Goal: Task Accomplishment & Management: Manage account settings

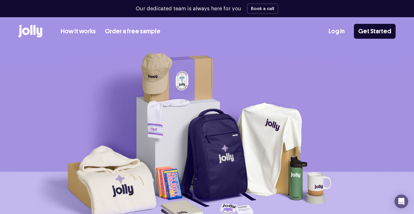
click at [119, 31] on link "Order a free sample" at bounding box center [132, 31] width 55 height 9
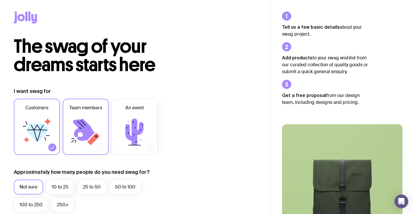
click at [84, 124] on icon at bounding box center [84, 130] width 22 height 22
click at [0, 0] on input "Team members" at bounding box center [0, 0] width 0 height 0
click at [60, 185] on label "10 to 25" at bounding box center [60, 187] width 28 height 15
click at [0, 0] on input "10 to 25" at bounding box center [0, 0] width 0 height 0
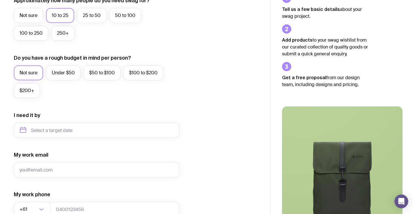
scroll to position [165, 0]
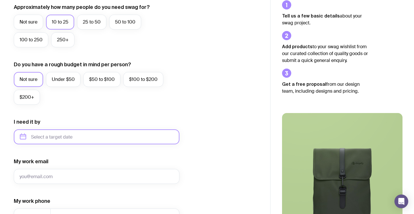
click at [57, 135] on input "text" at bounding box center [97, 137] width 166 height 15
click at [104, 147] on form "I want swag for Customers Team members An event Approximately how many people d…" at bounding box center [97, 110] width 166 height 375
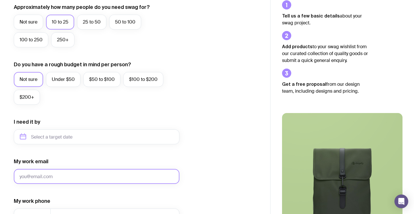
click at [60, 178] on input "My work email" at bounding box center [97, 176] width 166 height 15
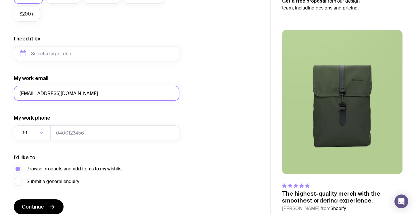
scroll to position [267, 0]
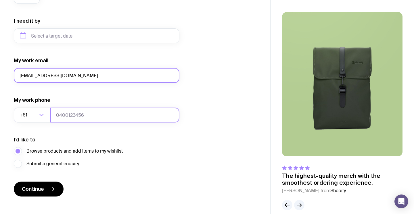
type input "[EMAIL_ADDRESS][DOMAIN_NAME]"
click at [67, 114] on input "tel" at bounding box center [114, 115] width 129 height 15
type input "0452330774"
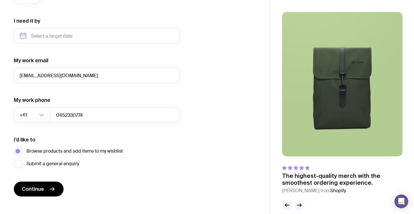
click at [47, 142] on div "I’d like to Browse products and add items to my wishlist Submit a general enqui…" at bounding box center [97, 153] width 166 height 32
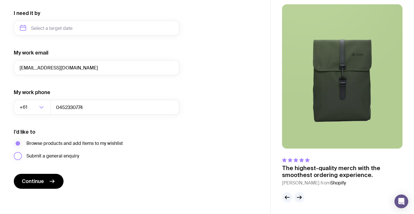
click at [20, 160] on label "Submit a general enquiry" at bounding box center [46, 156] width 65 height 8
click at [0, 0] on input "Submit a general enquiry" at bounding box center [0, 0] width 0 height 0
click at [18, 142] on label "Browse products and add items to my wishlist" at bounding box center [68, 144] width 109 height 8
click at [0, 0] on input "Browse products and add items to my wishlist" at bounding box center [0, 0] width 0 height 0
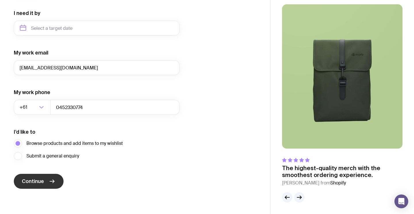
click at [53, 180] on icon "submit" at bounding box center [52, 181] width 7 height 7
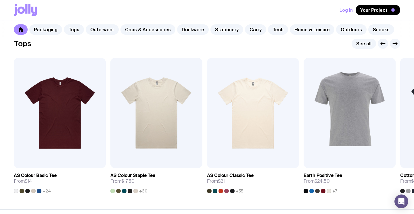
scroll to position [283, 0]
click at [282, 156] on link "View" at bounding box center [284, 157] width 20 height 10
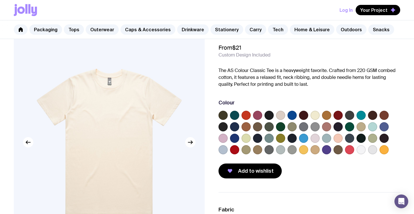
scroll to position [24, 0]
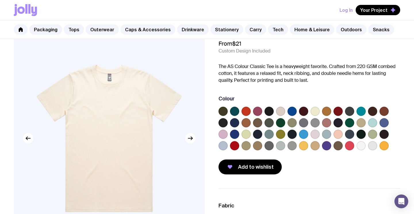
click at [316, 110] on label at bounding box center [315, 111] width 9 height 9
click at [0, 0] on input "radio" at bounding box center [0, 0] width 0 height 0
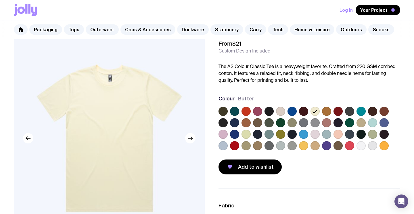
click at [362, 121] on label at bounding box center [361, 122] width 9 height 9
click at [0, 0] on input "radio" at bounding box center [0, 0] width 0 height 0
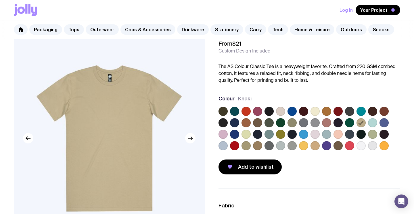
click at [246, 135] on label at bounding box center [246, 134] width 9 height 9
click at [0, 0] on input "radio" at bounding box center [0, 0] width 0 height 0
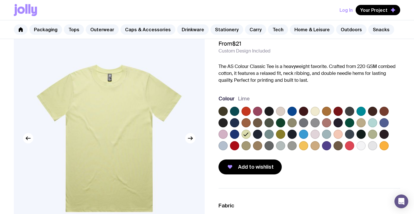
click at [246, 143] on label at bounding box center [246, 145] width 9 height 9
click at [0, 0] on input "radio" at bounding box center [0, 0] width 0 height 0
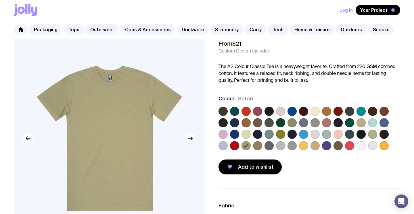
click at [223, 111] on label at bounding box center [223, 111] width 9 height 9
click at [0, 0] on input "radio" at bounding box center [0, 0] width 0 height 0
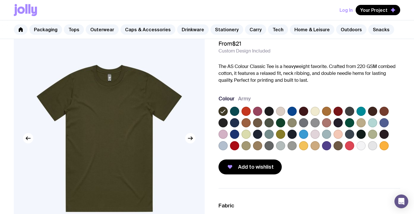
scroll to position [283, 0]
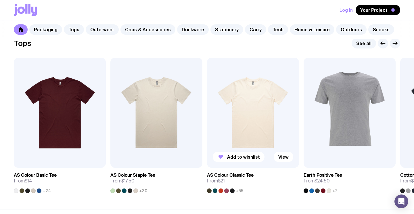
click at [256, 110] on img at bounding box center [253, 113] width 92 height 110
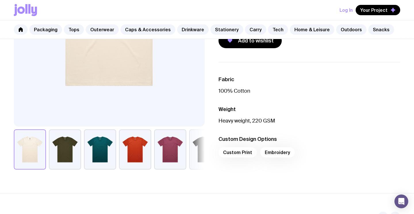
scroll to position [165, 0]
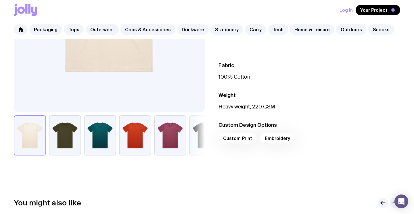
click at [235, 140] on div "Custom Print Embroidery" at bounding box center [310, 140] width 182 height 14
click at [276, 135] on div "Custom Print Embroidery" at bounding box center [310, 140] width 182 height 14
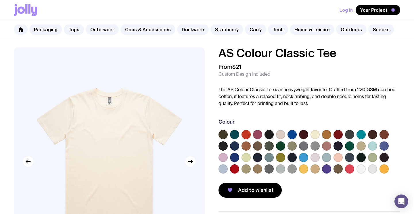
scroll to position [1, 0]
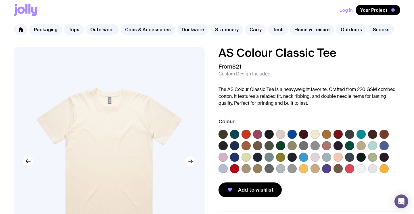
click at [221, 148] on label at bounding box center [223, 145] width 9 height 9
click at [0, 0] on input "radio" at bounding box center [0, 0] width 0 height 0
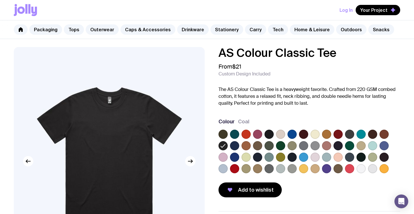
click at [293, 157] on label at bounding box center [292, 157] width 9 height 9
click at [0, 0] on input "radio" at bounding box center [0, 0] width 0 height 0
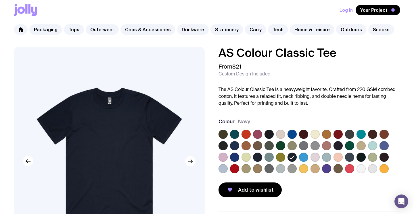
click at [366, 155] on div at bounding box center [310, 153] width 182 height 46
click at [363, 156] on label at bounding box center [361, 157] width 9 height 9
click at [0, 0] on input "radio" at bounding box center [0, 0] width 0 height 0
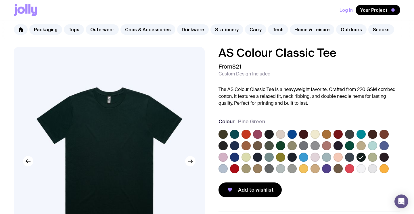
click at [382, 157] on label at bounding box center [384, 157] width 9 height 9
click at [0, 0] on input "radio" at bounding box center [0, 0] width 0 height 0
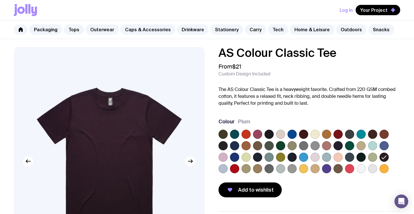
click at [268, 134] on label at bounding box center [269, 134] width 9 height 9
click at [0, 0] on input "radio" at bounding box center [0, 0] width 0 height 0
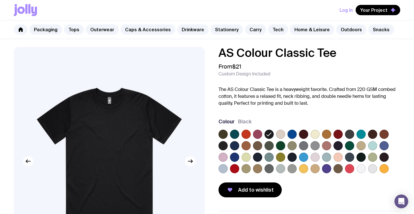
click at [219, 145] on label at bounding box center [223, 145] width 9 height 9
click at [0, 0] on input "radio" at bounding box center [0, 0] width 0 height 0
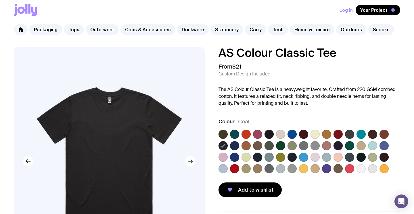
click at [270, 135] on label at bounding box center [269, 134] width 9 height 9
click at [0, 0] on input "radio" at bounding box center [0, 0] width 0 height 0
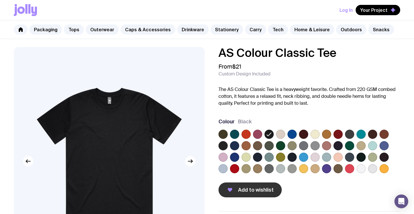
click at [268, 190] on span "Add to wishlist" at bounding box center [256, 190] width 36 height 7
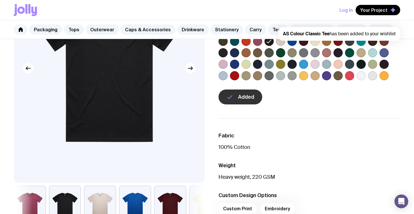
scroll to position [108, 0]
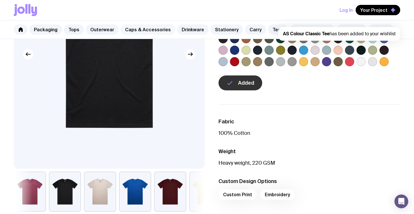
click at [146, 28] on link "Caps & Accessories" at bounding box center [147, 29] width 55 height 10
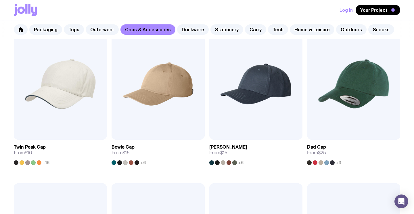
scroll to position [122, 0]
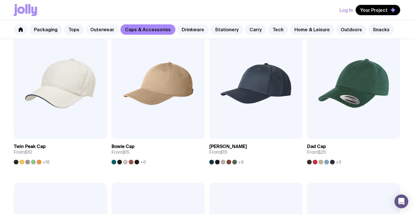
click at [91, 32] on link "Outerwear" at bounding box center [102, 29] width 33 height 10
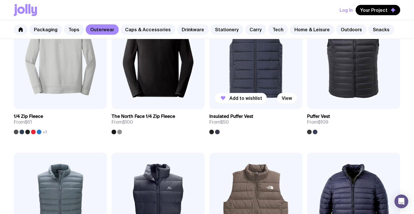
scroll to position [293, 0]
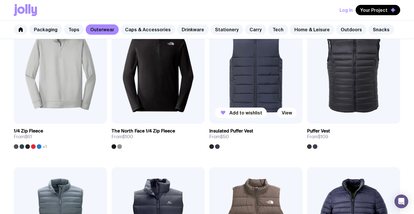
click at [254, 76] on img at bounding box center [255, 68] width 93 height 112
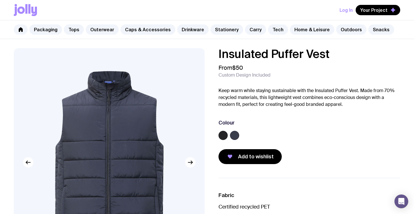
click at [224, 136] on label at bounding box center [223, 135] width 9 height 9
click at [0, 0] on input "radio" at bounding box center [0, 0] width 0 height 0
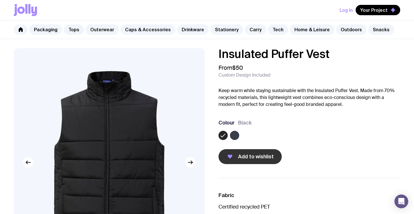
click at [247, 160] on span "Add to wishlist" at bounding box center [256, 157] width 36 height 7
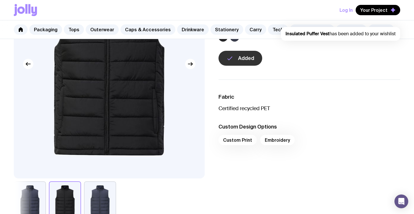
scroll to position [99, 0]
click at [237, 140] on div "Custom Print Embroidery" at bounding box center [310, 142] width 182 height 14
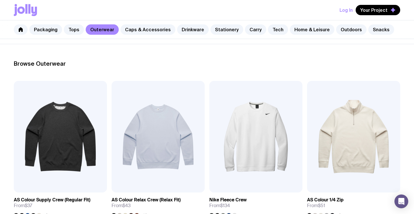
scroll to position [68, 0]
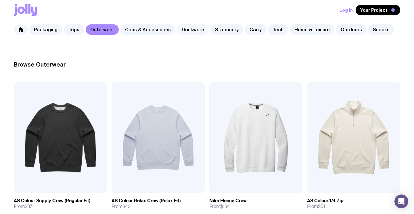
click at [185, 31] on link "Drinkware" at bounding box center [193, 29] width 32 height 10
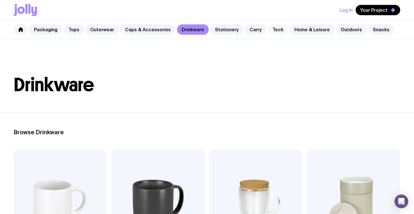
click at [268, 31] on link "Tech" at bounding box center [278, 29] width 20 height 10
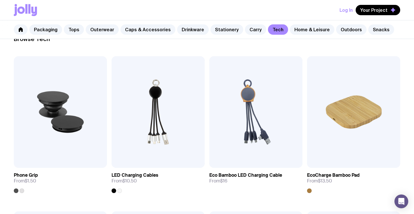
scroll to position [96, 0]
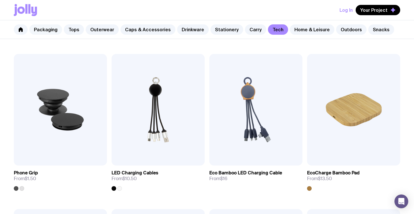
click at [39, 31] on link "Packaging" at bounding box center [45, 29] width 33 height 10
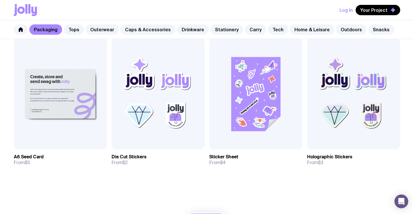
scroll to position [569, 0]
click at [168, 93] on img at bounding box center [158, 94] width 93 height 112
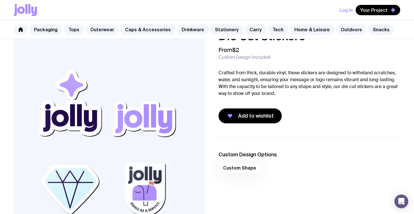
scroll to position [20, 0]
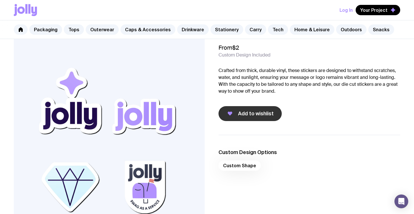
click at [249, 112] on span "Add to wishlist" at bounding box center [256, 113] width 36 height 7
click at [73, 28] on link "Tops" at bounding box center [74, 29] width 20 height 10
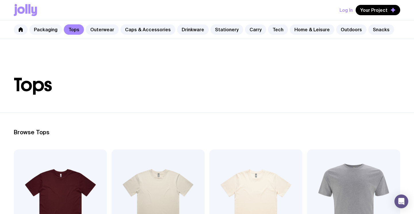
click at [43, 31] on link "Packaging" at bounding box center [45, 29] width 33 height 10
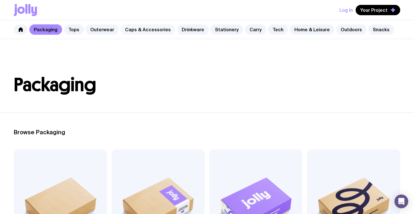
click at [123, 30] on link "Caps & Accessories" at bounding box center [147, 29] width 55 height 10
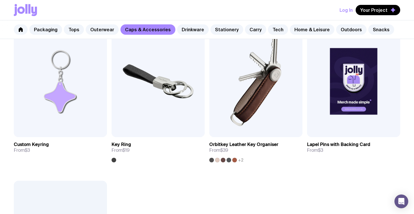
scroll to position [841, 0]
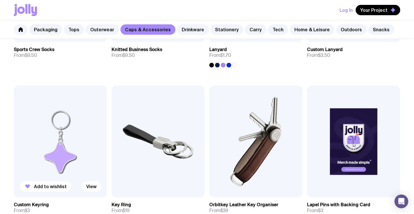
click at [60, 156] on img at bounding box center [60, 142] width 93 height 112
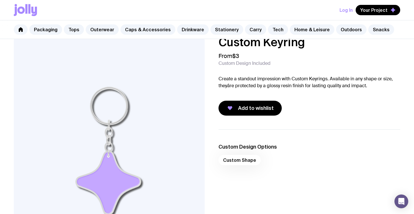
scroll to position [15, 0]
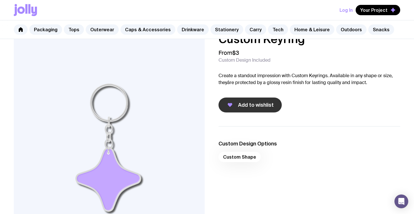
click at [238, 106] on button "Add to wishlist" at bounding box center [250, 105] width 63 height 15
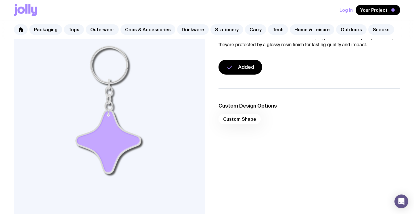
scroll to position [54, 0]
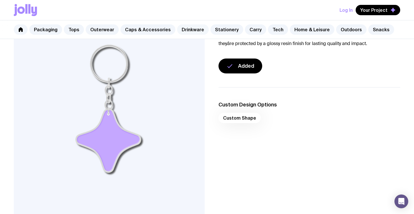
click at [184, 28] on link "Drinkware" at bounding box center [193, 29] width 32 height 10
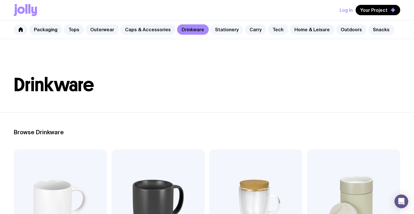
click at [210, 30] on link "Stationery" at bounding box center [226, 29] width 33 height 10
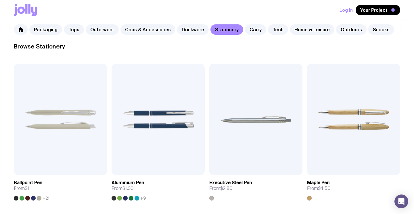
scroll to position [112, 0]
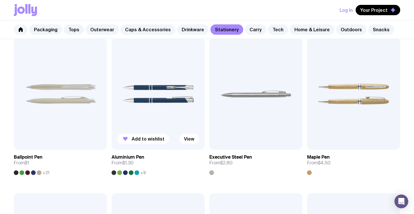
click at [162, 119] on img at bounding box center [158, 94] width 93 height 112
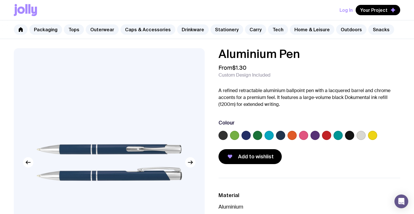
click at [222, 135] on label at bounding box center [223, 135] width 9 height 9
click at [0, 0] on input "radio" at bounding box center [0, 0] width 0 height 0
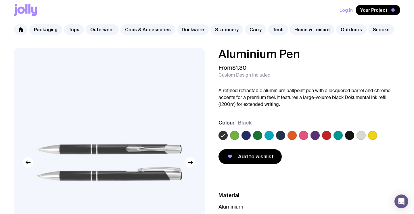
click at [347, 135] on label at bounding box center [349, 135] width 9 height 9
click at [0, 0] on input "radio" at bounding box center [0, 0] width 0 height 0
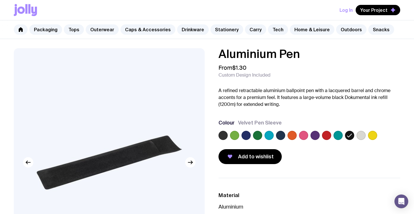
click at [225, 138] on label at bounding box center [223, 135] width 9 height 9
click at [0, 0] on input "radio" at bounding box center [0, 0] width 0 height 0
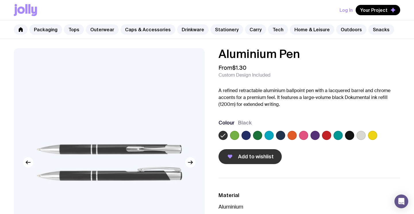
click at [237, 157] on button "Add to wishlist" at bounding box center [250, 157] width 63 height 15
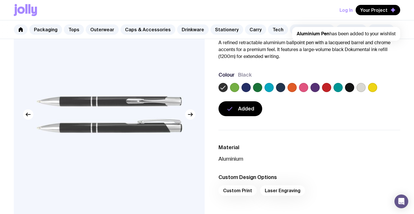
scroll to position [47, 0]
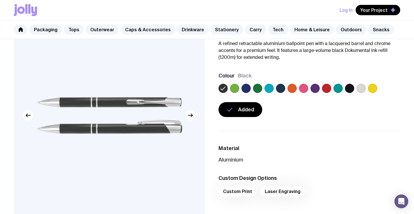
click at [292, 28] on link "Home & Leisure" at bounding box center [312, 29] width 45 height 10
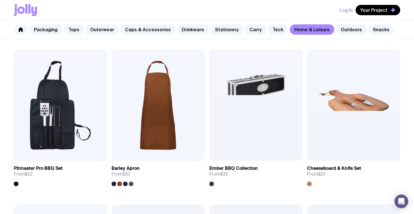
scroll to position [409, 0]
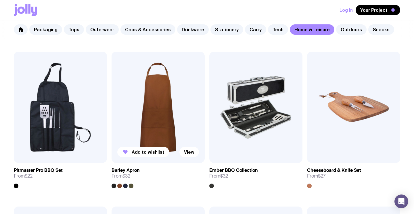
click at [168, 110] on img at bounding box center [158, 108] width 93 height 112
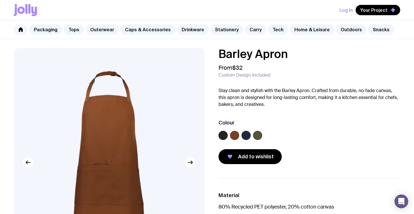
scroll to position [2, 0]
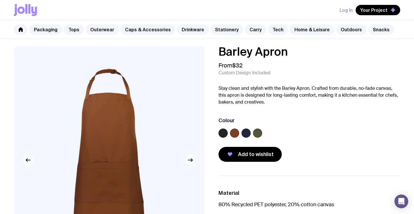
click at [224, 134] on label at bounding box center [223, 133] width 9 height 9
click at [0, 0] on input "radio" at bounding box center [0, 0] width 0 height 0
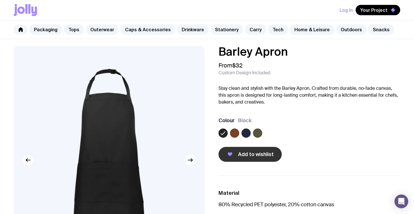
click at [238, 154] on button "Add to wishlist" at bounding box center [250, 154] width 63 height 15
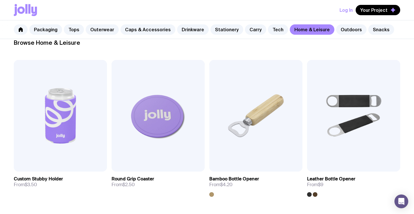
scroll to position [93, 0]
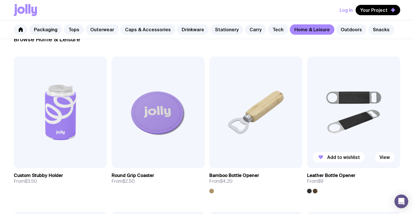
click at [354, 127] on img at bounding box center [353, 113] width 93 height 112
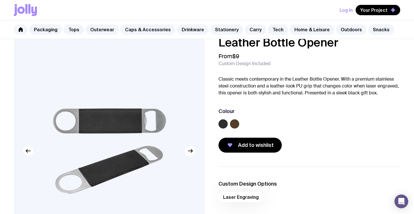
scroll to position [10, 0]
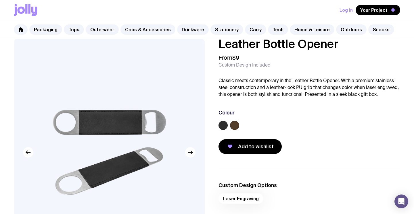
click at [226, 126] on label at bounding box center [223, 125] width 9 height 9
click at [0, 0] on input "radio" at bounding box center [0, 0] width 0 height 0
click at [242, 196] on div "Laser Engraving" at bounding box center [310, 201] width 182 height 14
click at [257, 151] on button "Add to wishlist" at bounding box center [250, 146] width 63 height 15
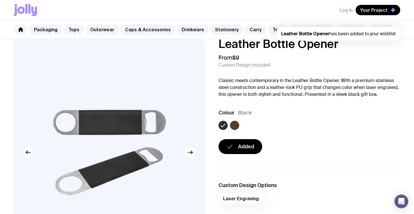
scroll to position [93, 0]
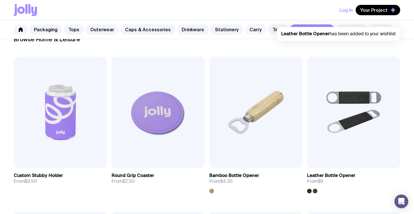
click at [246, 28] on link "Carry" at bounding box center [255, 29] width 21 height 10
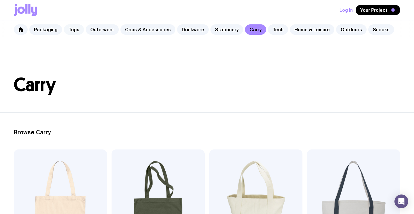
click at [75, 29] on link "Tops" at bounding box center [74, 29] width 20 height 10
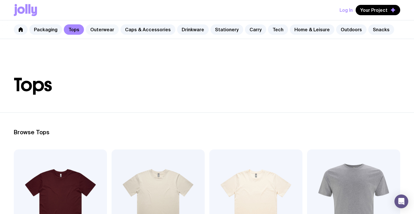
click at [106, 29] on link "Outerwear" at bounding box center [102, 29] width 33 height 10
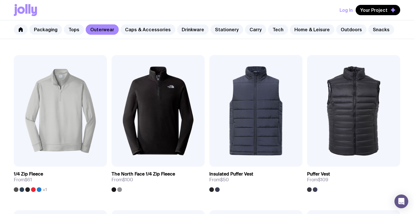
scroll to position [250, 0]
click at [248, 135] on img at bounding box center [255, 111] width 93 height 112
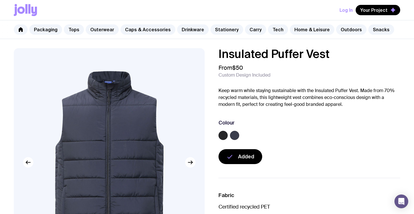
click at [222, 136] on label at bounding box center [223, 135] width 9 height 9
click at [0, 0] on input "radio" at bounding box center [0, 0] width 0 height 0
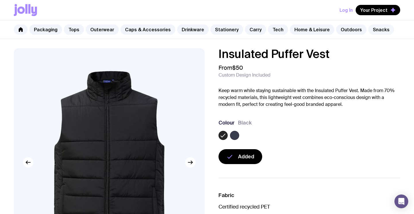
click at [368, 31] on link "Snacks" at bounding box center [381, 29] width 26 height 10
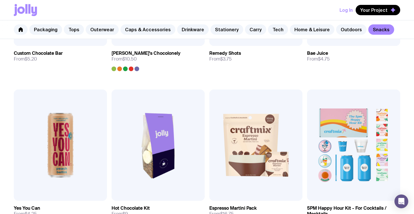
scroll to position [370, 0]
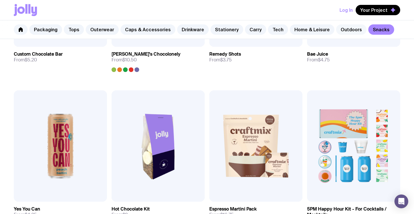
click at [343, 32] on link "Outdoors" at bounding box center [351, 29] width 30 height 10
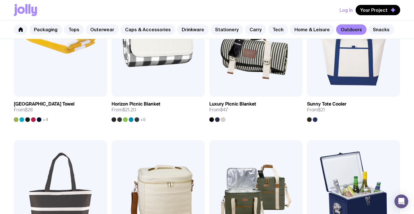
scroll to position [264, 0]
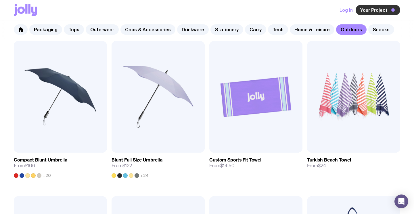
click at [384, 9] on span "Your Project" at bounding box center [373, 10] width 27 height 6
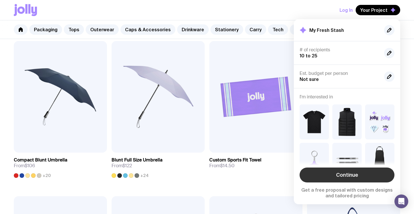
click at [351, 178] on link "Continue" at bounding box center [347, 175] width 95 height 15
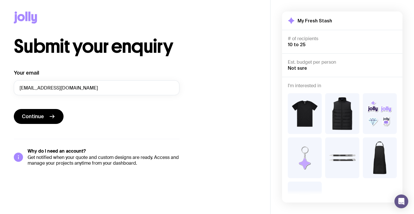
click at [327, 70] on div "Est. budget per person Not sure" at bounding box center [342, 66] width 109 height 12
click at [300, 44] on span "10 to 25" at bounding box center [297, 44] width 18 height 5
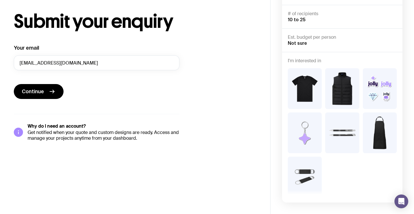
scroll to position [7, 0]
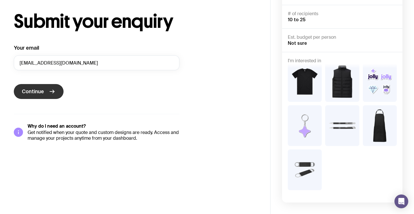
click at [40, 93] on span "Continue" at bounding box center [33, 91] width 22 height 7
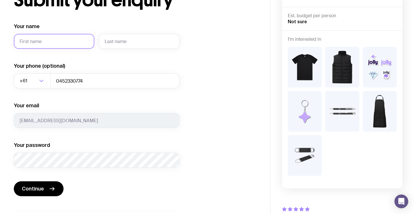
scroll to position [0, 0]
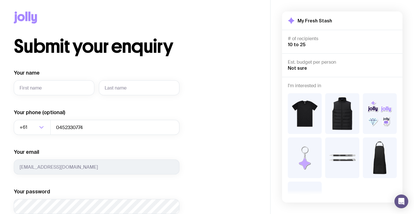
click at [299, 77] on div "Est. budget per person Not sure" at bounding box center [342, 140] width 120 height 126
click at [74, 91] on input "Your name" at bounding box center [54, 88] width 81 height 15
type input "Humam"
type input "Al-[PERSON_NAME]"
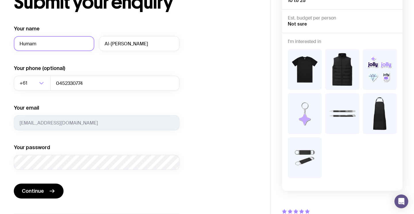
scroll to position [46, 0]
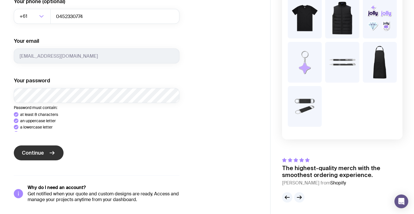
click at [25, 149] on button "Continue" at bounding box center [39, 153] width 50 height 15
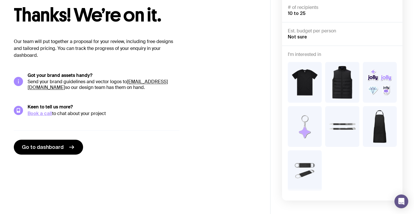
scroll to position [29, 0]
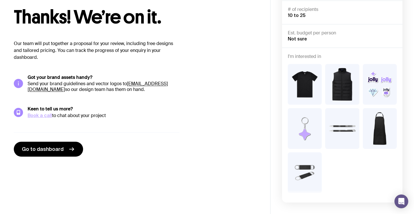
click at [40, 115] on link "Book a call" at bounding box center [40, 115] width 24 height 5
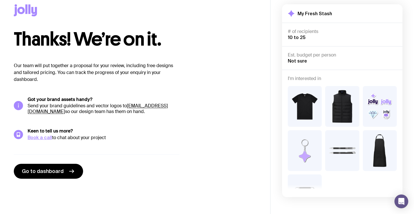
scroll to position [0, 0]
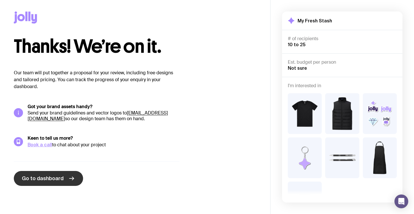
click at [63, 181] on link "Go to dashboard" at bounding box center [48, 178] width 69 height 15
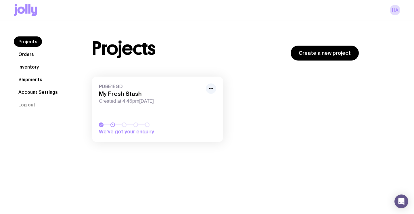
click at [22, 54] on link "Orders" at bounding box center [26, 54] width 25 height 10
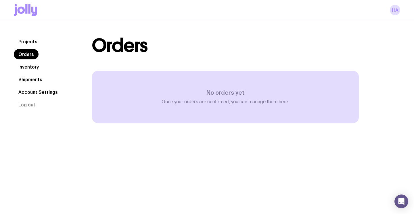
click at [26, 69] on link "Inventory" at bounding box center [29, 67] width 30 height 10
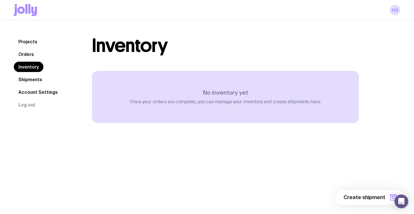
click at [27, 82] on link "Shipments" at bounding box center [30, 79] width 33 height 10
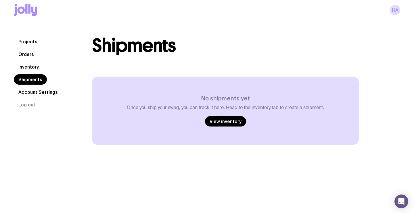
click at [28, 91] on link "Account Settings" at bounding box center [38, 92] width 49 height 10
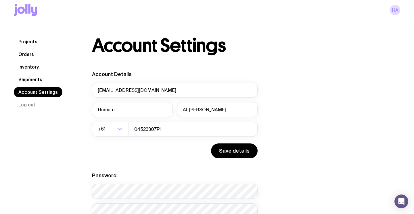
click at [28, 44] on link "Projects" at bounding box center [28, 42] width 28 height 10
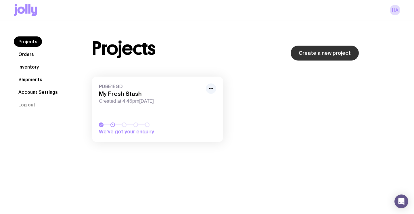
click at [339, 53] on link "Create a new project" at bounding box center [325, 53] width 68 height 15
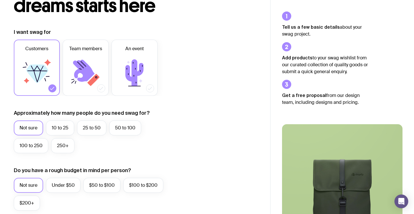
scroll to position [62, 0]
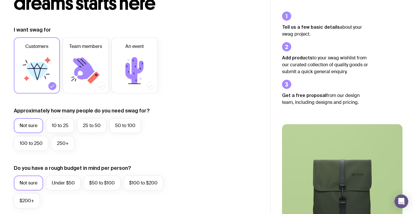
click at [100, 97] on form "I want swag for Customers Team members An event Approximately how many people d…" at bounding box center [97, 213] width 166 height 375
click at [91, 86] on icon at bounding box center [85, 70] width 35 height 35
click at [0, 0] on input "Team members" at bounding box center [0, 0] width 0 height 0
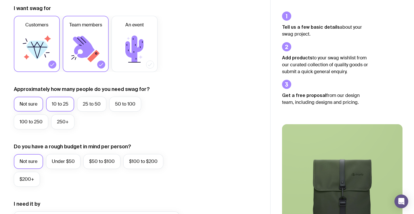
click at [61, 106] on label "10 to 25" at bounding box center [60, 104] width 28 height 15
click at [0, 0] on input "10 to 25" at bounding box center [0, 0] width 0 height 0
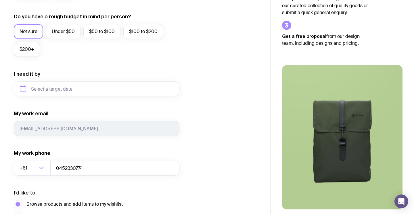
scroll to position [274, 0]
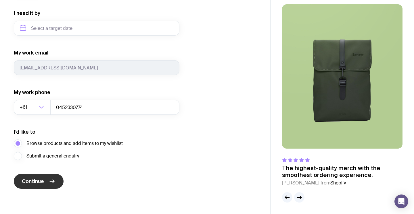
click at [43, 184] on span "Continue" at bounding box center [33, 181] width 22 height 7
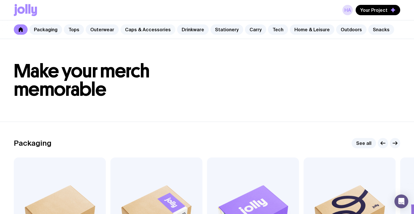
click at [144, 28] on link "Caps & Accessories" at bounding box center [147, 29] width 55 height 10
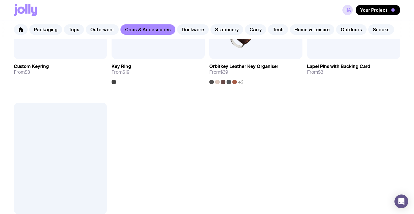
scroll to position [980, 0]
click at [75, 162] on div at bounding box center [60, 159] width 93 height 112
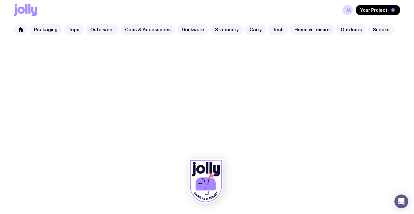
click at [217, 174] on icon at bounding box center [206, 182] width 34 height 44
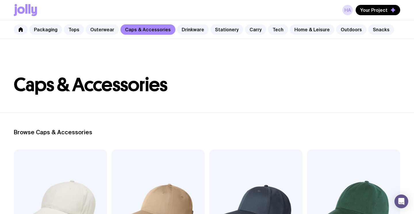
scroll to position [1, 0]
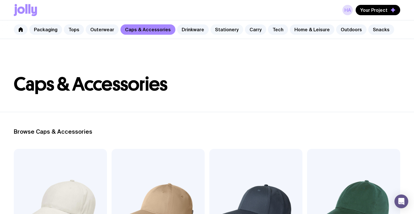
click at [210, 29] on link "Stationery" at bounding box center [226, 29] width 33 height 10
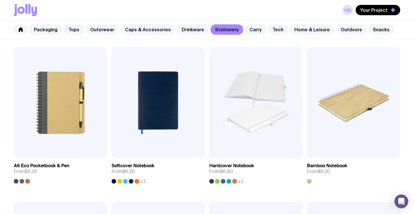
scroll to position [413, 0]
click at [64, 102] on img at bounding box center [60, 103] width 93 height 112
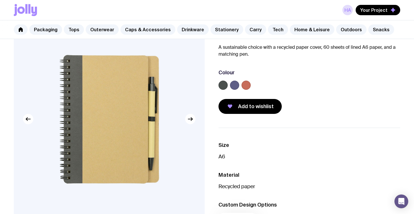
scroll to position [48, 0]
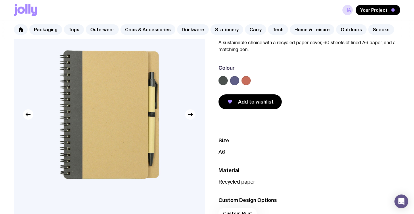
click at [191, 115] on icon "button" at bounding box center [190, 114] width 7 height 7
click at [191, 115] on icon "button" at bounding box center [190, 115] width 4 height 0
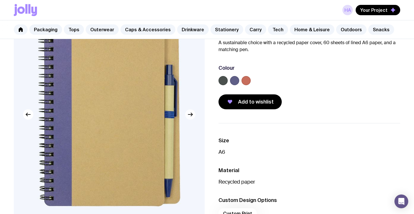
click at [191, 115] on icon "button" at bounding box center [190, 114] width 7 height 7
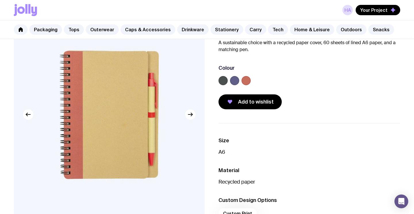
scroll to position [49, 0]
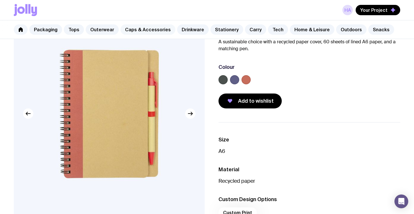
click at [142, 27] on link "Caps & Accessories" at bounding box center [147, 29] width 55 height 10
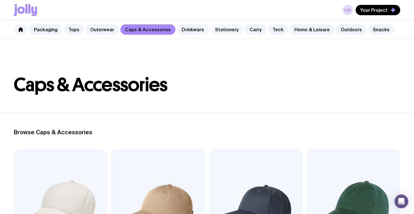
click at [211, 27] on link "Stationery" at bounding box center [226, 29] width 33 height 10
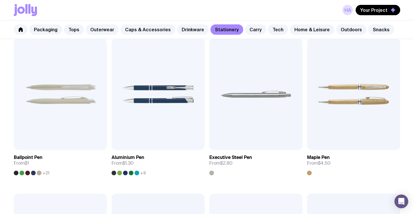
scroll to position [115, 0]
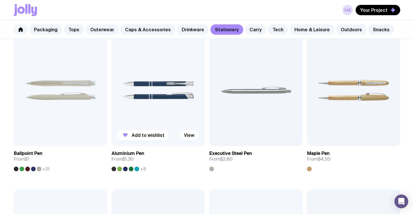
click at [171, 98] on img at bounding box center [158, 91] width 93 height 112
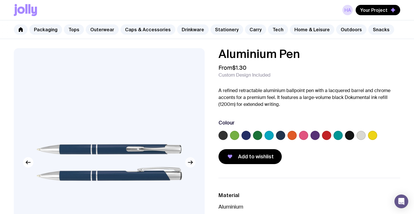
click at [194, 164] on button "button" at bounding box center [190, 163] width 10 height 10
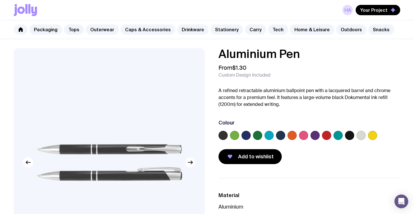
click at [194, 163] on button "button" at bounding box center [190, 163] width 10 height 10
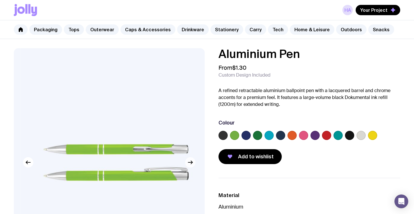
click at [194, 163] on button "button" at bounding box center [190, 163] width 10 height 10
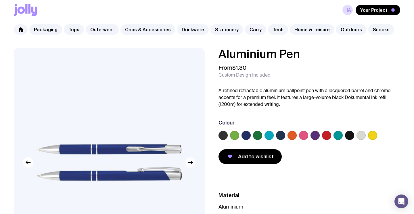
click at [194, 163] on button "button" at bounding box center [190, 163] width 10 height 10
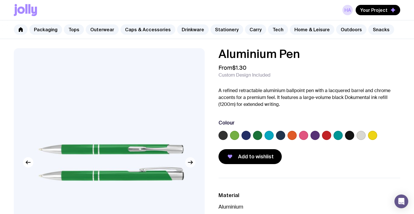
click at [194, 163] on button "button" at bounding box center [190, 163] width 10 height 10
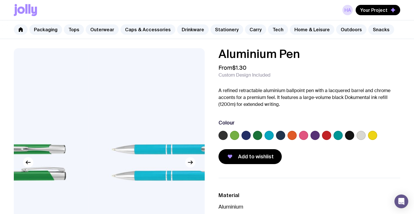
click at [194, 163] on button "button" at bounding box center [190, 163] width 10 height 10
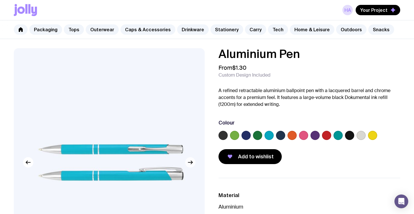
click at [194, 163] on button "button" at bounding box center [190, 163] width 10 height 10
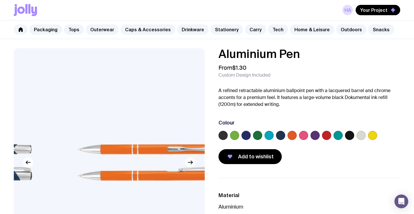
click at [194, 163] on button "button" at bounding box center [190, 163] width 10 height 10
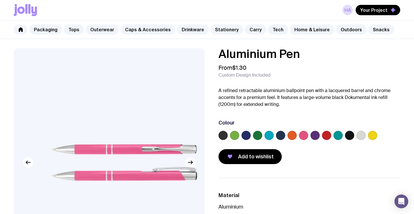
click at [194, 163] on button "button" at bounding box center [190, 163] width 10 height 10
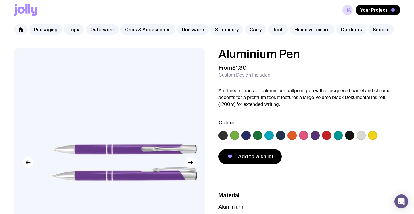
click at [194, 163] on button "button" at bounding box center [190, 163] width 10 height 10
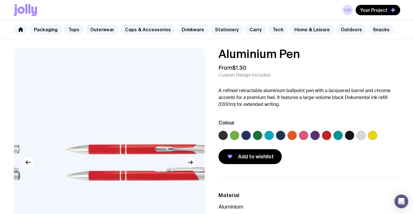
click at [194, 163] on button "button" at bounding box center [190, 163] width 10 height 10
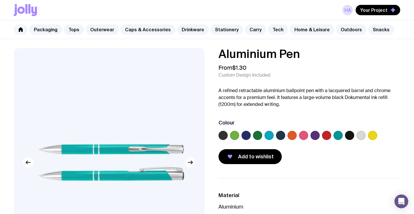
click at [194, 164] on button "button" at bounding box center [190, 163] width 10 height 10
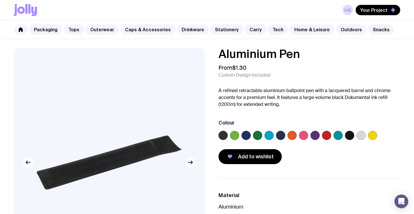
click at [194, 164] on button "button" at bounding box center [190, 163] width 10 height 10
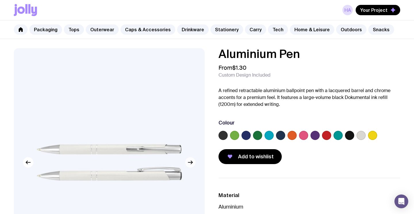
click at [193, 164] on button "button" at bounding box center [190, 163] width 10 height 10
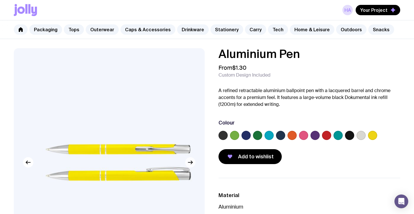
click at [193, 164] on button "button" at bounding box center [190, 163] width 10 height 10
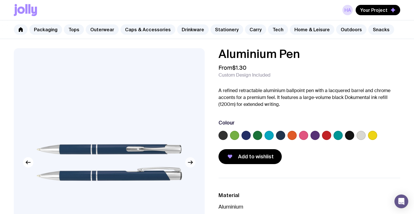
click at [193, 164] on button "button" at bounding box center [190, 163] width 10 height 10
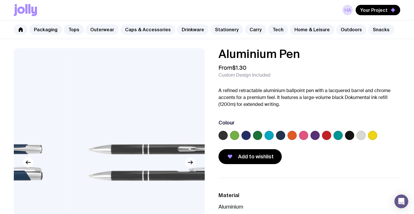
click at [193, 164] on button "button" at bounding box center [190, 163] width 10 height 10
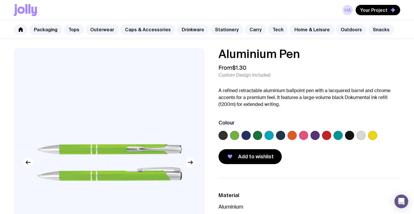
click at [193, 164] on icon "button" at bounding box center [190, 162] width 7 height 7
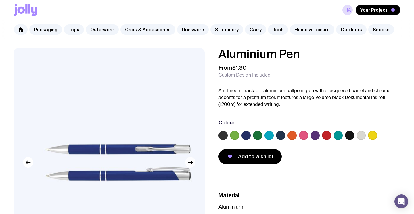
click at [193, 164] on icon "button" at bounding box center [190, 162] width 7 height 7
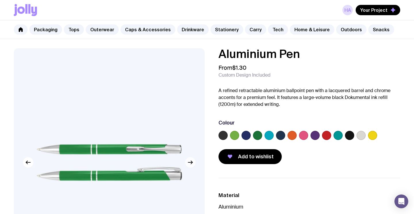
click at [193, 163] on icon "button" at bounding box center [190, 162] width 7 height 7
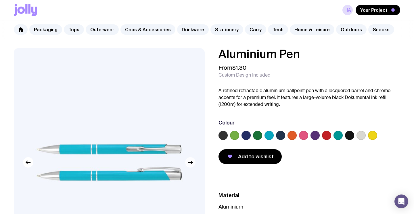
click at [193, 163] on icon "button" at bounding box center [190, 162] width 7 height 7
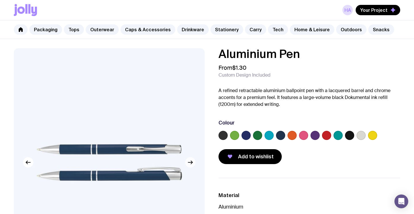
click at [193, 163] on icon "button" at bounding box center [190, 162] width 7 height 7
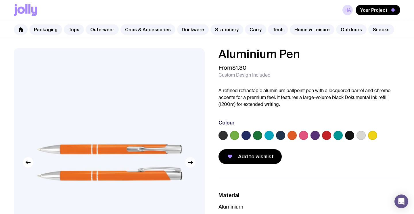
click at [193, 163] on icon "button" at bounding box center [190, 162] width 7 height 7
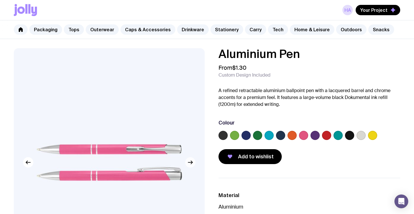
click at [193, 164] on icon "button" at bounding box center [190, 162] width 7 height 7
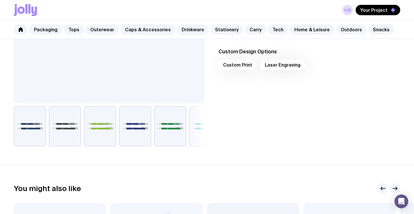
scroll to position [173, 0]
click at [242, 66] on div "Custom Print Laser Engraving" at bounding box center [310, 67] width 182 height 14
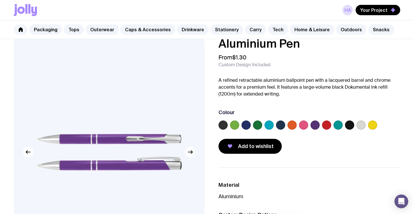
scroll to position [0, 0]
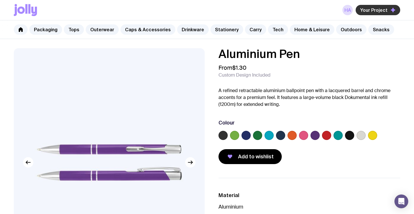
click at [372, 11] on span "Your Project" at bounding box center [373, 10] width 27 height 6
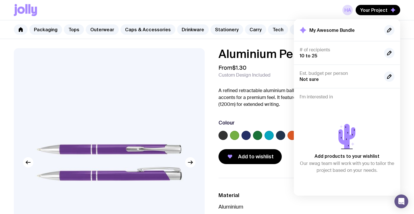
click at [324, 58] on div "# of recipients 10 to 25" at bounding box center [340, 53] width 80 height 12
click at [390, 54] on icon "button" at bounding box center [389, 53] width 7 height 7
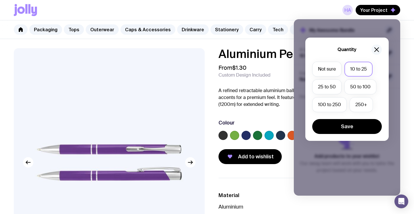
click at [377, 48] on icon "button" at bounding box center [376, 49] width 7 height 7
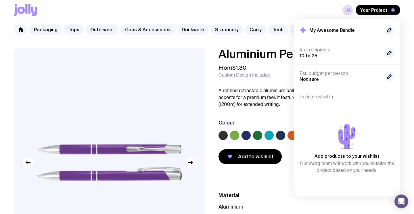
click at [390, 31] on icon "button" at bounding box center [389, 30] width 7 height 7
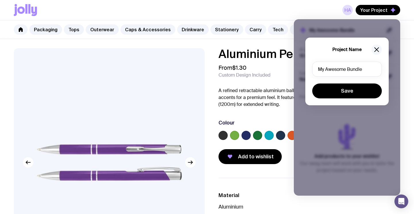
click at [377, 50] on icon "button" at bounding box center [377, 50] width 4 height 4
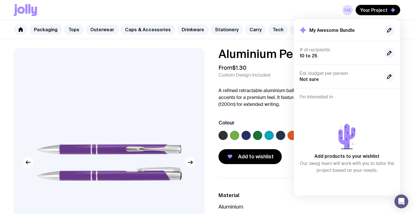
click at [387, 75] on icon "button" at bounding box center [389, 76] width 7 height 7
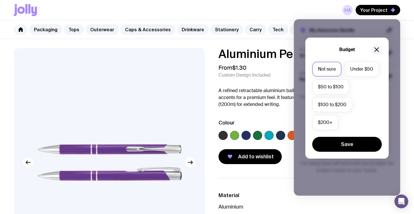
click at [377, 47] on icon "button" at bounding box center [376, 49] width 7 height 7
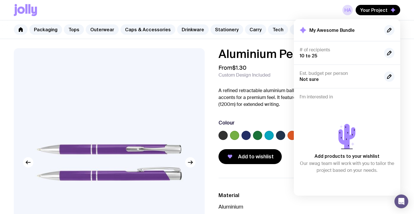
click at [348, 139] on icon at bounding box center [346, 136] width 17 height 25
click at [342, 153] on p "Add products to your wishlist" at bounding box center [347, 156] width 65 height 7
click at [347, 9] on link "HA" at bounding box center [347, 10] width 10 height 10
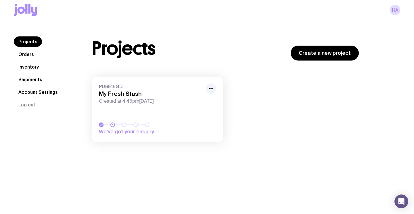
click at [139, 93] on h3 "My Fresh Stash" at bounding box center [151, 94] width 104 height 7
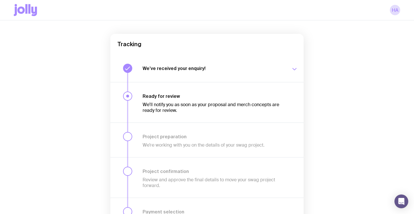
scroll to position [43, 0]
click at [293, 69] on icon "button" at bounding box center [294, 68] width 7 height 7
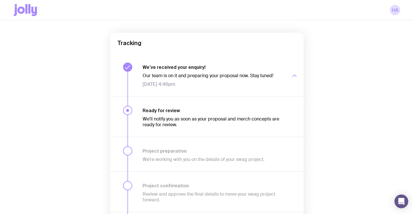
click at [294, 68] on div "button" at bounding box center [294, 75] width 7 height 23
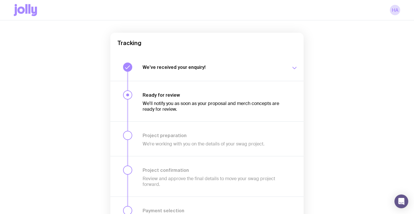
click at [222, 97] on h3 "Ready for review" at bounding box center [213, 95] width 141 height 6
click at [395, 11] on link "HA" at bounding box center [395, 10] width 10 height 10
